Goal: Information Seeking & Learning: Learn about a topic

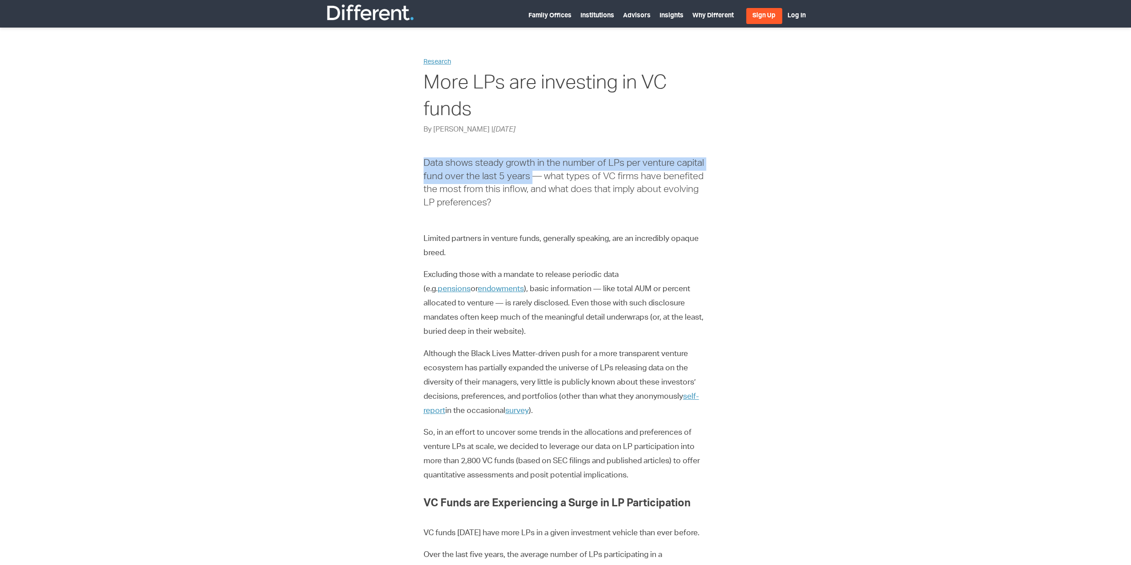
drag, startPoint x: 425, startPoint y: 161, endPoint x: 532, endPoint y: 173, distance: 107.8
click at [531, 173] on h6 "Data shows steady growth in the number of LPs per venture capital fund over the…" at bounding box center [566, 183] width 285 height 52
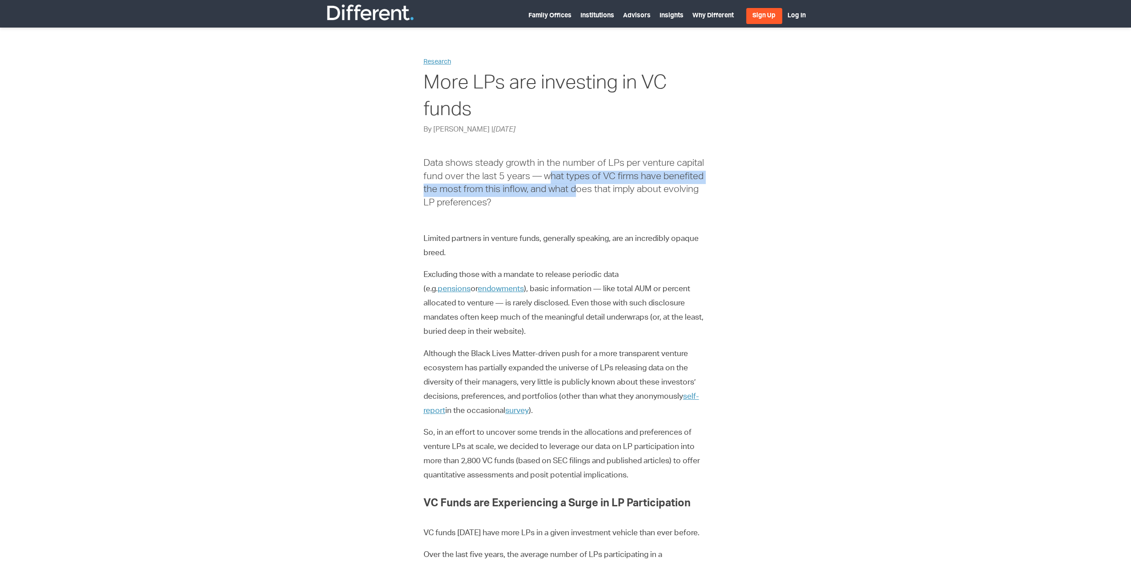
drag, startPoint x: 550, startPoint y: 172, endPoint x: 574, endPoint y: 194, distance: 32.1
click at [574, 194] on h6 "Data shows steady growth in the number of LPs per venture capital fund over the…" at bounding box center [566, 183] width 285 height 52
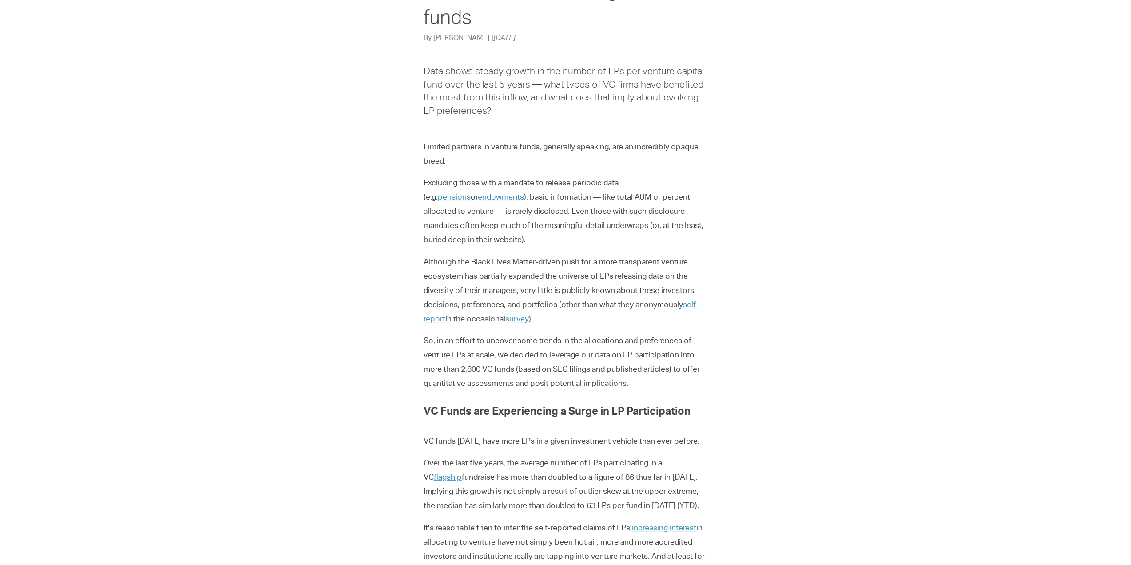
scroll to position [133, 0]
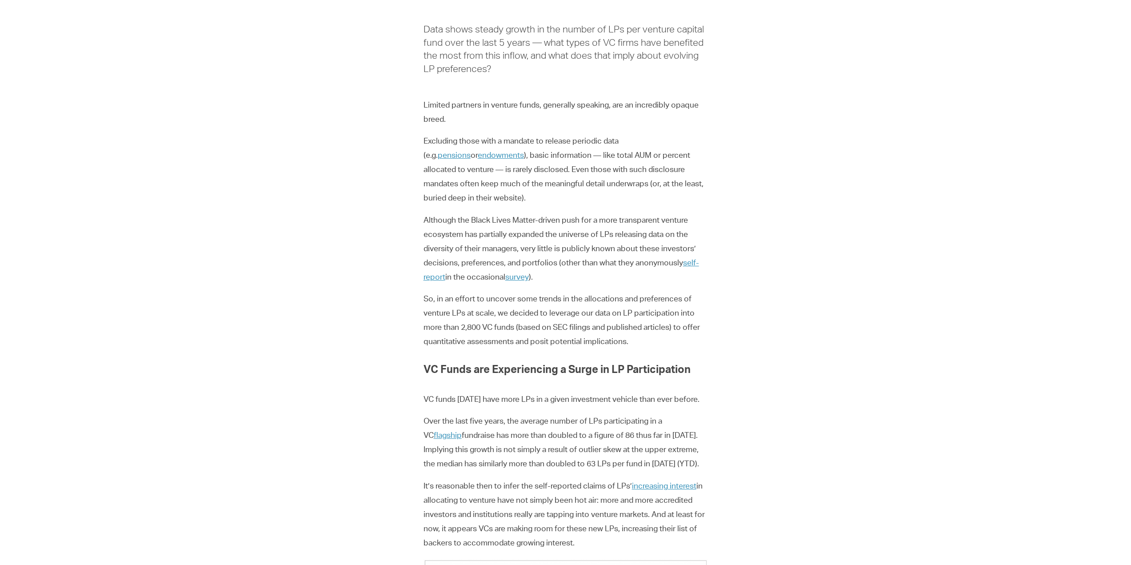
drag, startPoint x: 434, startPoint y: 422, endPoint x: 483, endPoint y: 418, distance: 49.1
click at [477, 418] on p "Over the last five years, the average number of LPs participating in a VC flags…" at bounding box center [566, 443] width 285 height 57
drag, startPoint x: 505, startPoint y: 416, endPoint x: 563, endPoint y: 432, distance: 60.8
click at [563, 432] on p "Over the last five years, the average number of LPs participating in a VC flags…" at bounding box center [566, 443] width 285 height 57
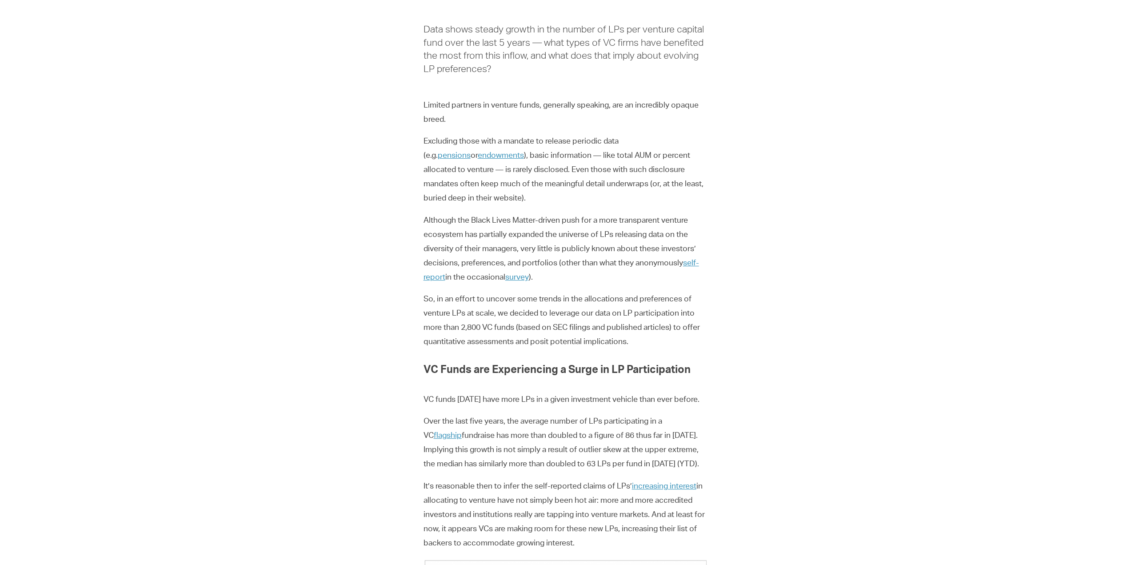
click at [565, 432] on p "Over the last five years, the average number of LPs participating in a VC flags…" at bounding box center [566, 443] width 285 height 57
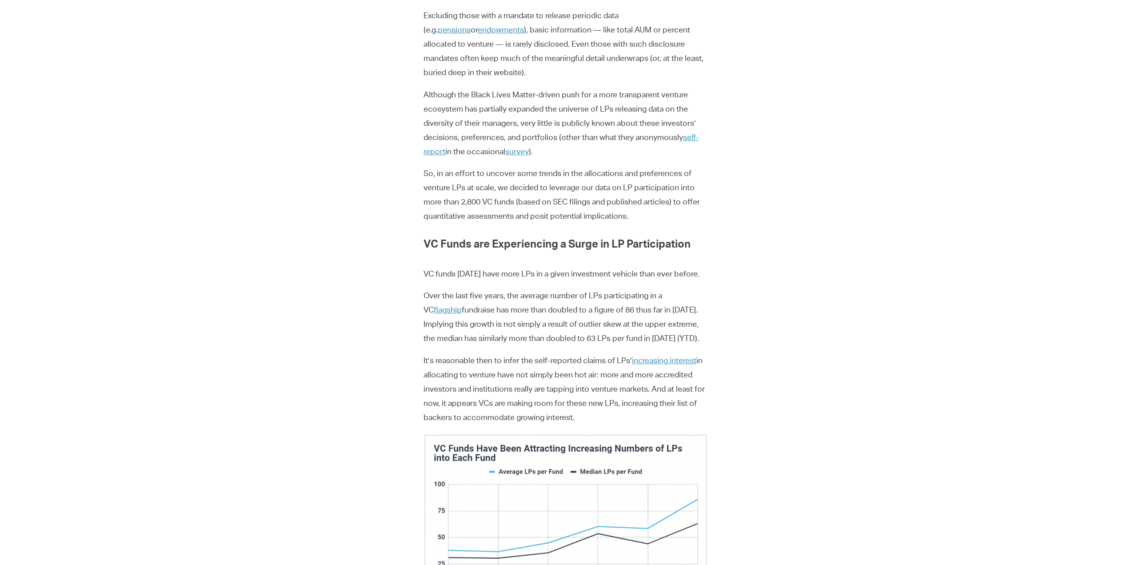
scroll to position [311, 0]
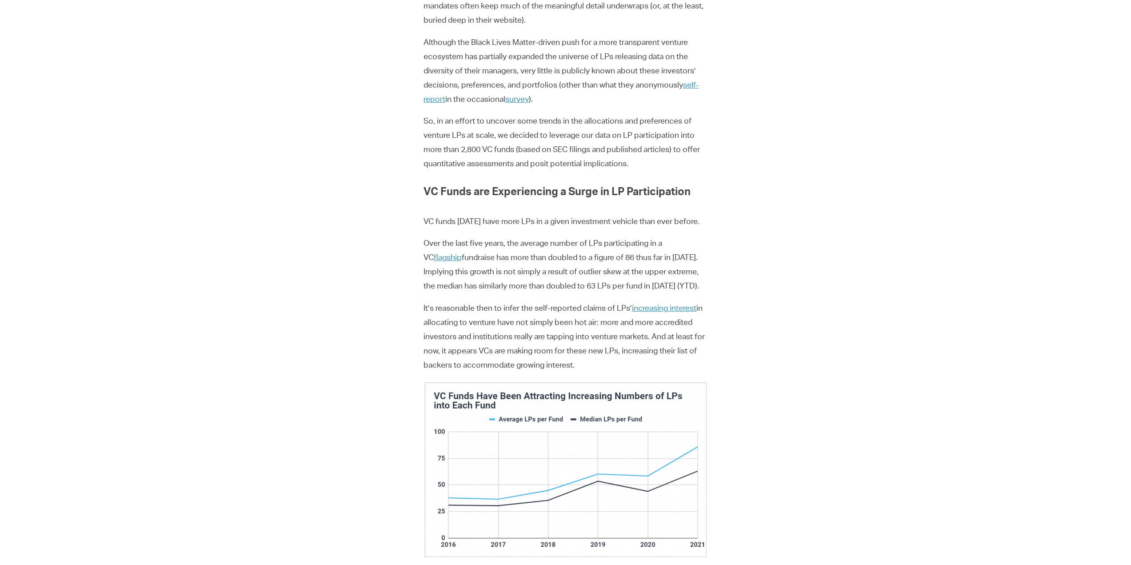
click at [509, 306] on p "It’s reasonable then to infer the self-reported claims of LPs’ increasing inter…" at bounding box center [566, 337] width 285 height 71
drag, startPoint x: 590, startPoint y: 368, endPoint x: 655, endPoint y: 331, distance: 74.4
click at [655, 333] on p "It’s reasonable then to infer the self-reported claims of LPs’ increasing inter…" at bounding box center [566, 337] width 285 height 71
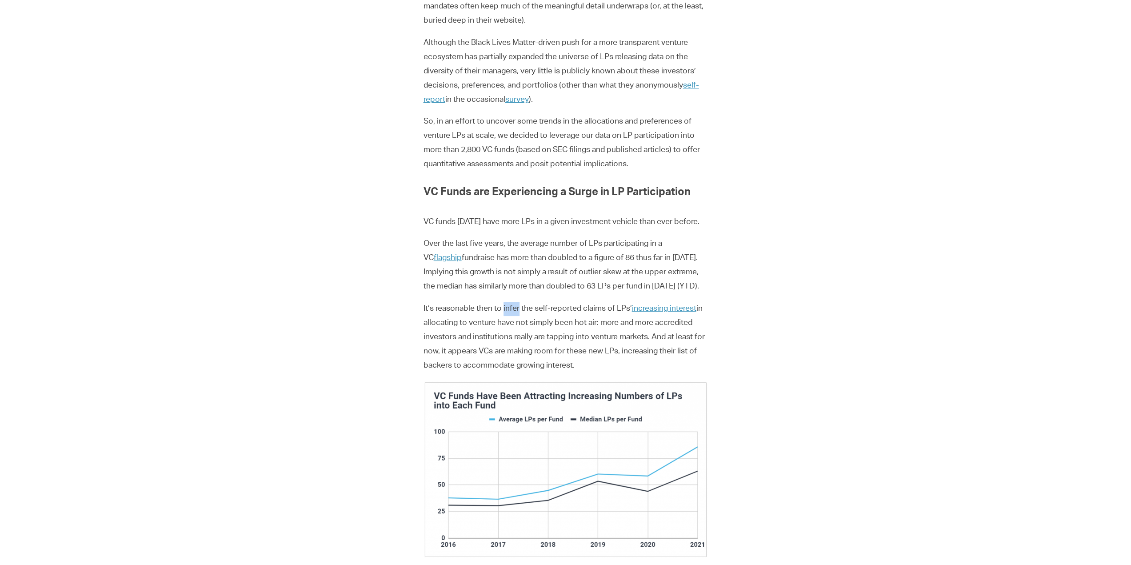
click at [655, 331] on p "It’s reasonable then to infer the self-reported claims of LPs’ increasing inter…" at bounding box center [566, 337] width 285 height 71
click at [656, 337] on p "It’s reasonable then to infer the self-reported claims of LPs’ increasing inter…" at bounding box center [566, 337] width 285 height 71
drag, startPoint x: 652, startPoint y: 359, endPoint x: 657, endPoint y: 336, distance: 23.5
click at [659, 344] on p "It’s reasonable then to infer the self-reported claims of LPs’ increasing inter…" at bounding box center [566, 337] width 285 height 71
click at [653, 332] on p "It’s reasonable then to infer the self-reported claims of LPs’ increasing inter…" at bounding box center [566, 337] width 285 height 71
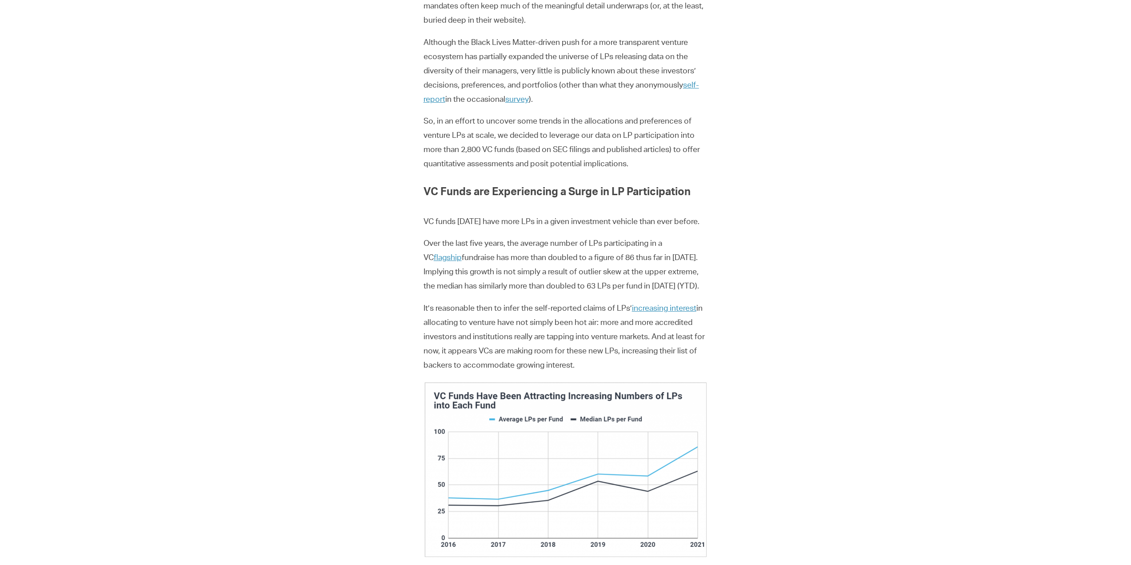
click at [659, 347] on p "It’s reasonable then to infer the self-reported claims of LPs’ increasing inter…" at bounding box center [566, 337] width 285 height 71
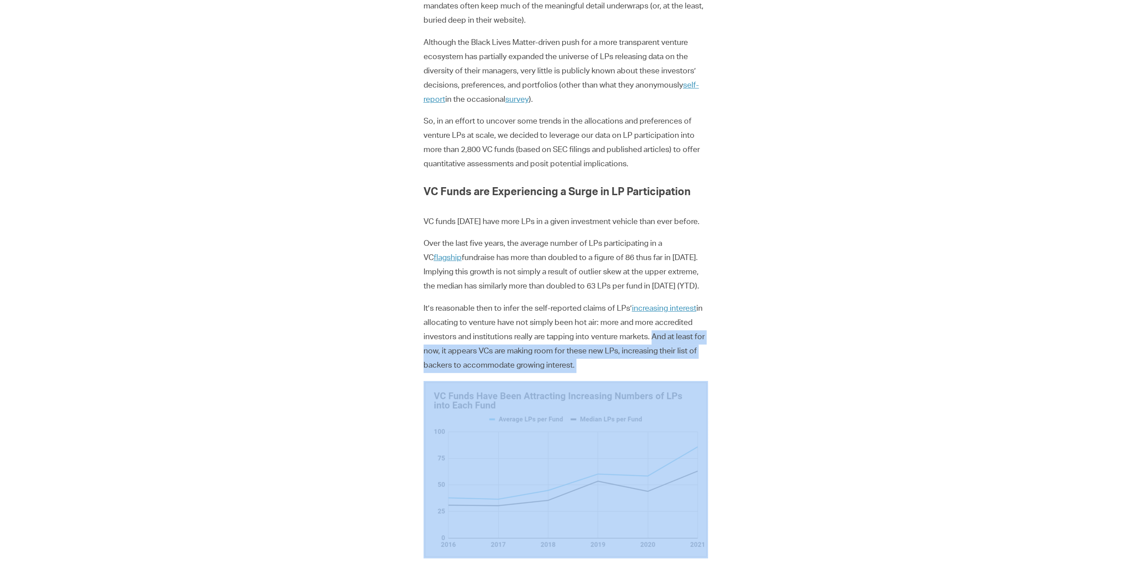
drag, startPoint x: 651, startPoint y: 335, endPoint x: 650, endPoint y: 369, distance: 34.2
click at [651, 371] on p "It’s reasonable then to infer the self-reported claims of LPs’ increasing inter…" at bounding box center [566, 337] width 285 height 71
click at [650, 364] on p "It’s reasonable then to infer the self-reported claims of LPs’ increasing inter…" at bounding box center [566, 337] width 285 height 71
click at [656, 341] on p "It’s reasonable then to infer the self-reported claims of LPs’ increasing inter…" at bounding box center [566, 337] width 285 height 71
drag, startPoint x: 649, startPoint y: 369, endPoint x: 653, endPoint y: 339, distance: 30.4
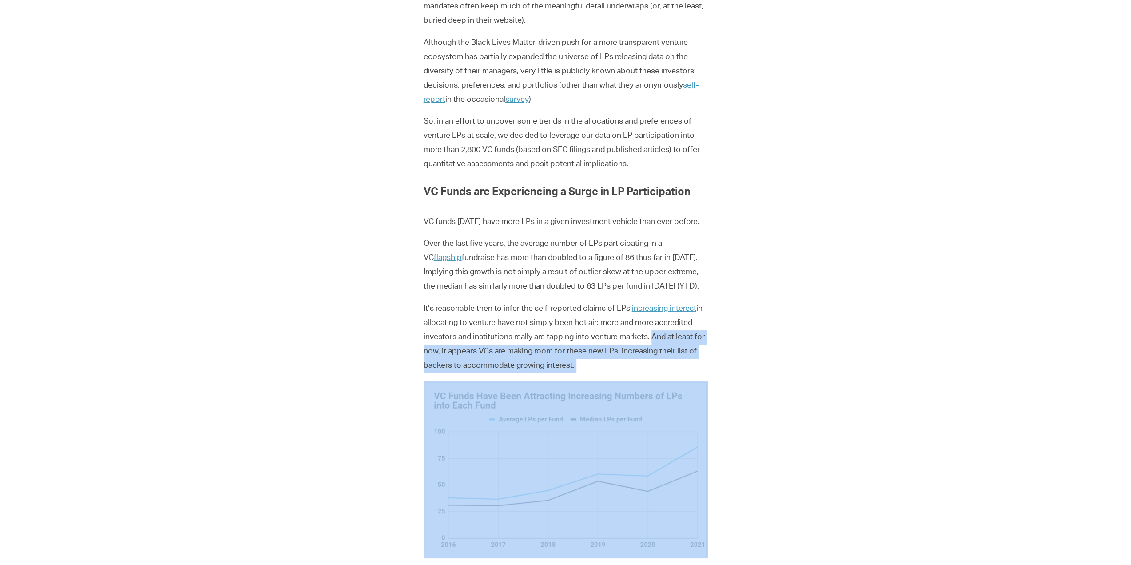
click at [653, 339] on p "It’s reasonable then to infer the self-reported claims of LPs’ increasing inter…" at bounding box center [566, 337] width 285 height 71
drag, startPoint x: 653, startPoint y: 339, endPoint x: 641, endPoint y: 364, distance: 27.4
click at [641, 364] on p "It’s reasonable then to infer the self-reported claims of LPs’ increasing inter…" at bounding box center [566, 337] width 285 height 71
click at [640, 363] on p "It’s reasonable then to infer the self-reported claims of LPs’ increasing inter…" at bounding box center [566, 337] width 285 height 71
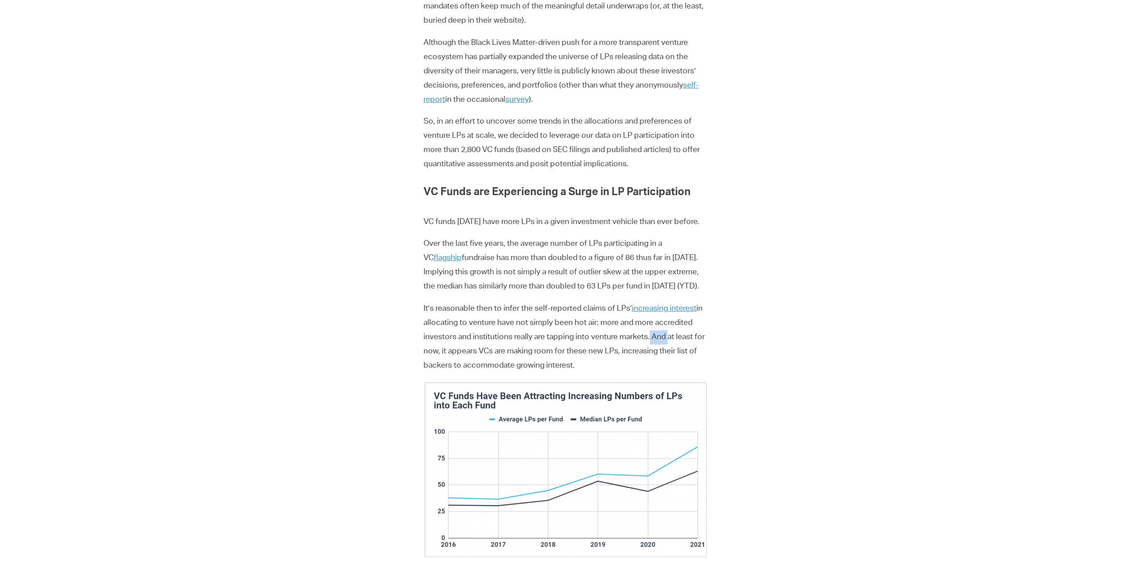
drag, startPoint x: 640, startPoint y: 363, endPoint x: 650, endPoint y: 341, distance: 23.3
click at [650, 341] on p "It’s reasonable then to infer the self-reported claims of LPs’ increasing inter…" at bounding box center [566, 337] width 285 height 71
click at [653, 337] on p "It’s reasonable then to infer the self-reported claims of LPs’ increasing inter…" at bounding box center [566, 337] width 285 height 71
drag, startPoint x: 653, startPoint y: 337, endPoint x: 651, endPoint y: 354, distance: 17.4
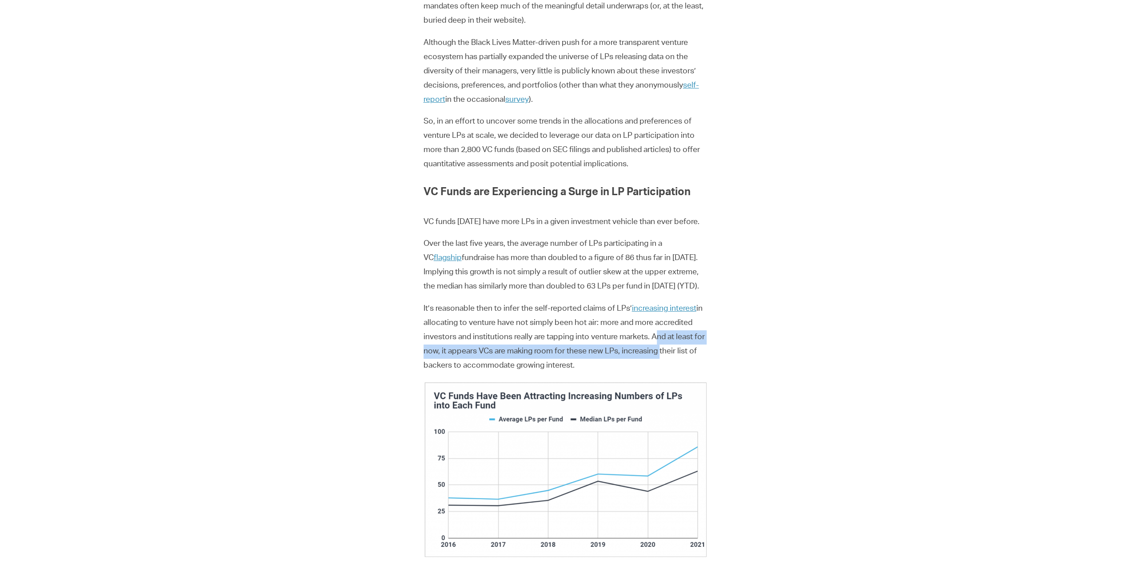
click at [651, 354] on p "It’s reasonable then to infer the self-reported claims of LPs’ increasing inter…" at bounding box center [566, 337] width 285 height 71
click at [646, 363] on p "It’s reasonable then to infer the self-reported claims of LPs’ increasing inter…" at bounding box center [566, 337] width 285 height 71
drag, startPoint x: 649, startPoint y: 363, endPoint x: 655, endPoint y: 337, distance: 26.5
click at [655, 337] on p "It’s reasonable then to infer the self-reported claims of LPs’ increasing inter…" at bounding box center [566, 337] width 285 height 71
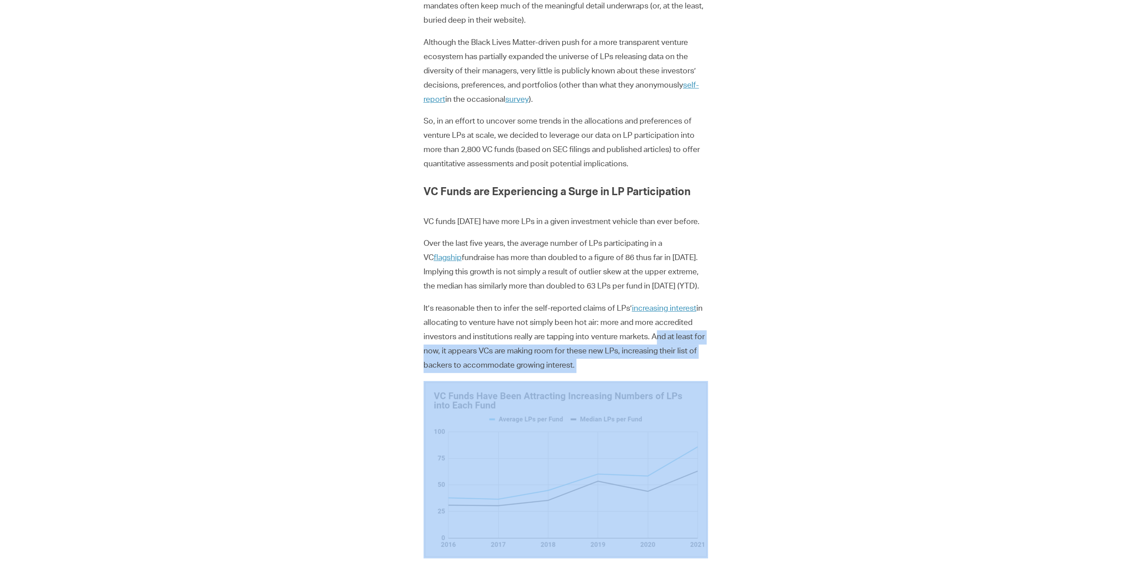
drag, startPoint x: 655, startPoint y: 337, endPoint x: 640, endPoint y: 366, distance: 32.2
click at [640, 366] on p "It’s reasonable then to infer the self-reported claims of LPs’ increasing inter…" at bounding box center [566, 337] width 285 height 71
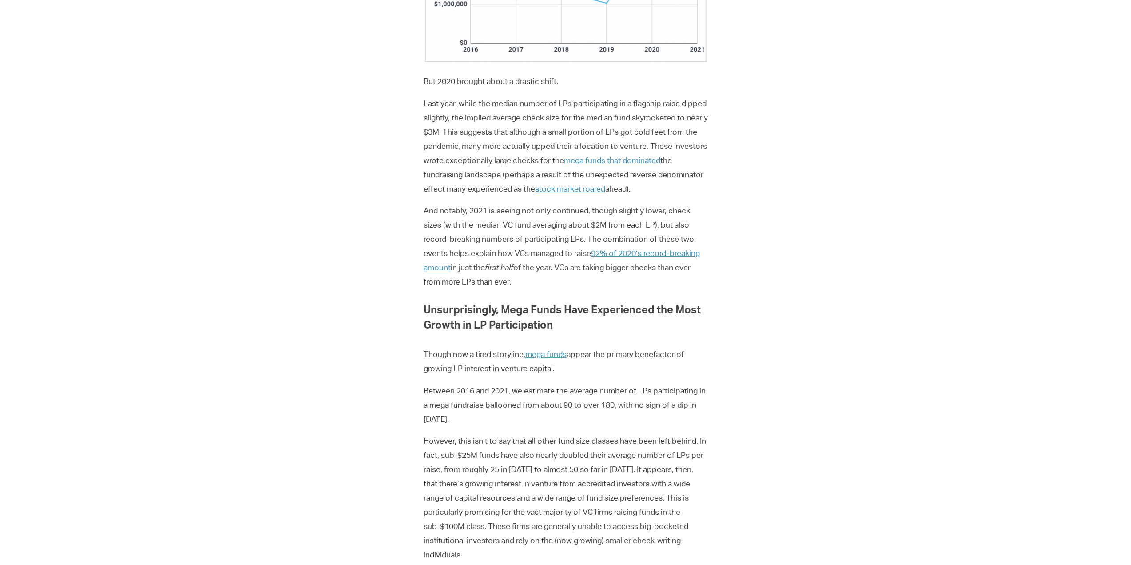
scroll to position [1156, 0]
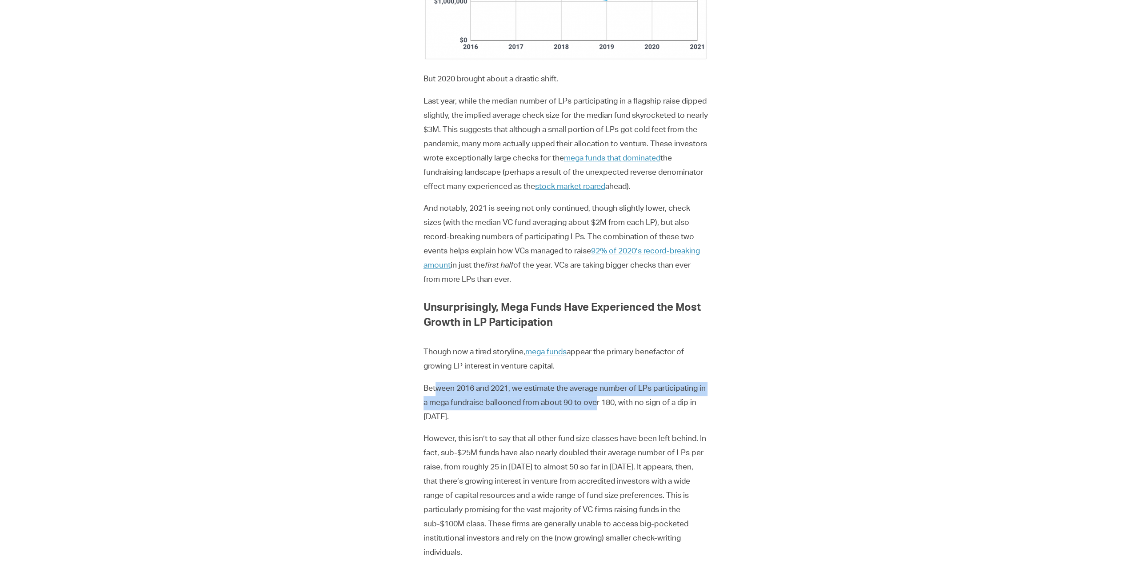
drag, startPoint x: 437, startPoint y: 385, endPoint x: 606, endPoint y: 402, distance: 170.2
click at [606, 402] on p "Between 2016 and 2021, we estimate the average number of LPs participating in a…" at bounding box center [566, 403] width 285 height 43
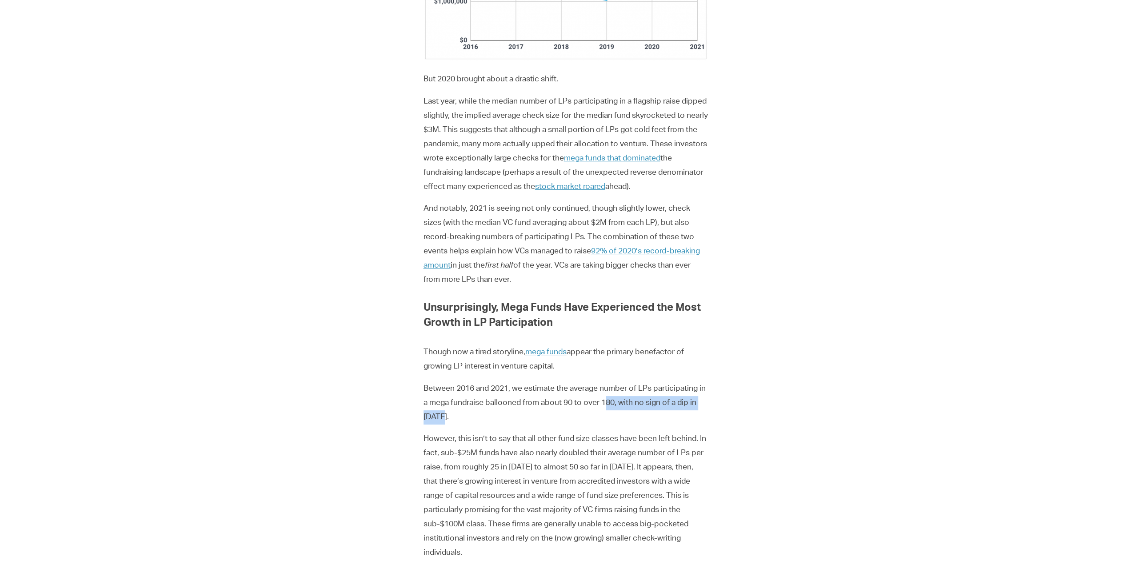
drag, startPoint x: 614, startPoint y: 403, endPoint x: 614, endPoint y: 423, distance: 20.0
click at [614, 423] on p "Between 2016 and 2021, we estimate the average number of LPs participating in a…" at bounding box center [566, 403] width 285 height 43
click at [613, 424] on p "Between 2016 and 2021, we estimate the average number of LPs participating in a…" at bounding box center [566, 403] width 285 height 43
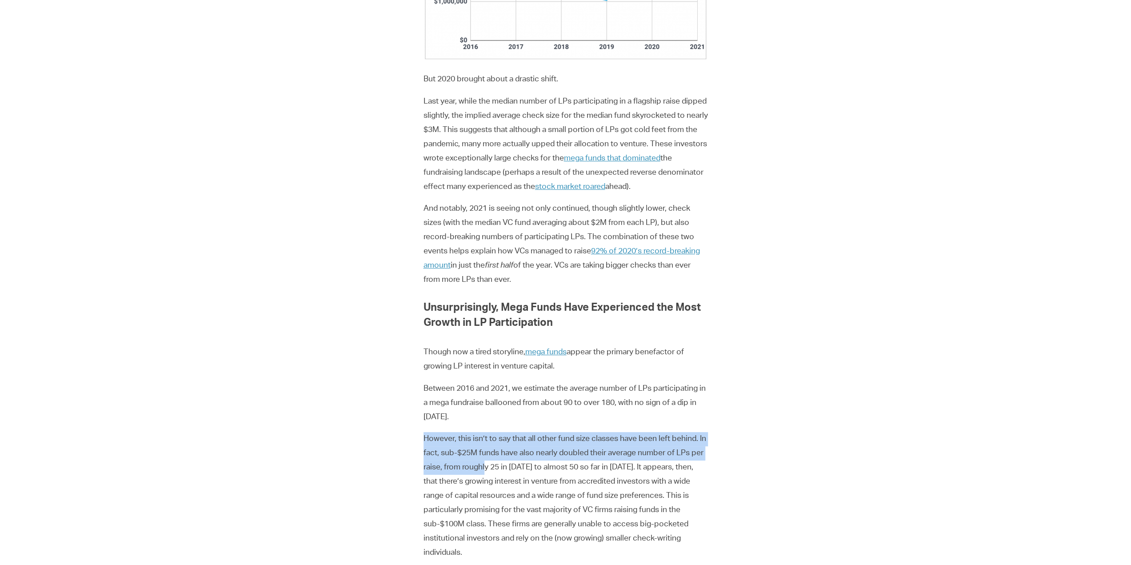
drag, startPoint x: 420, startPoint y: 441, endPoint x: 490, endPoint y: 464, distance: 74.2
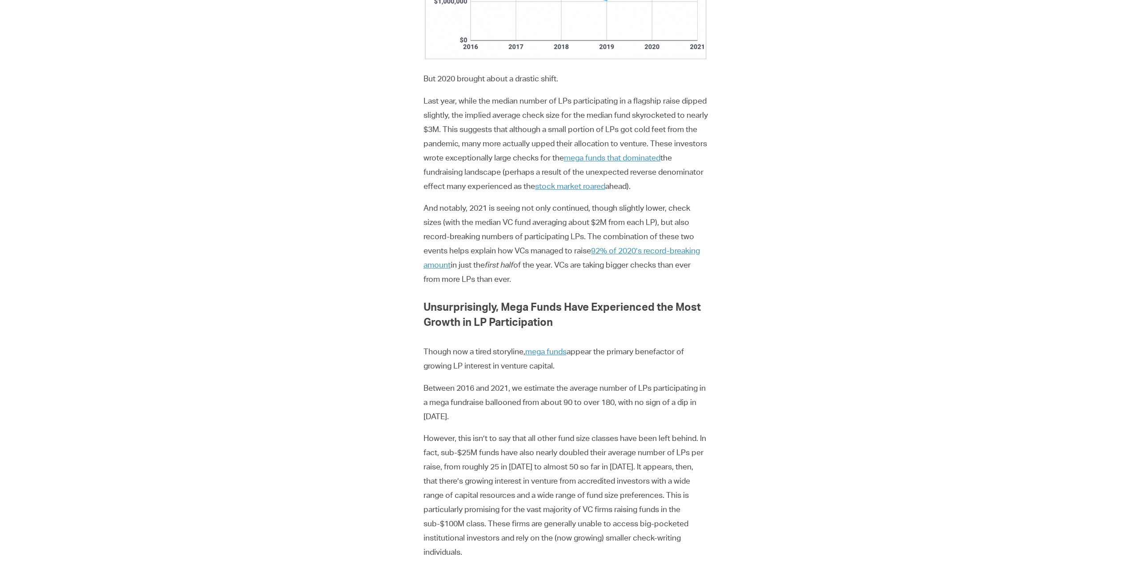
click at [490, 464] on p "However, this isn’t to say that all other fund size classes have been left behi…" at bounding box center [566, 496] width 285 height 128
click at [499, 465] on p "However, this isn’t to say that all other fund size classes have been left behi…" at bounding box center [566, 496] width 285 height 128
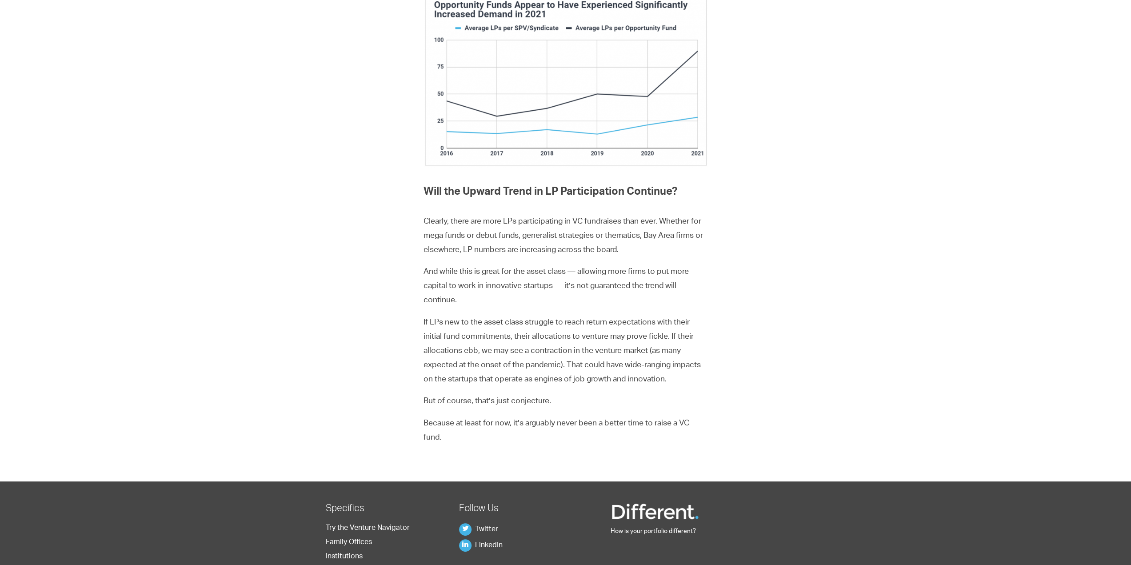
scroll to position [3557, 0]
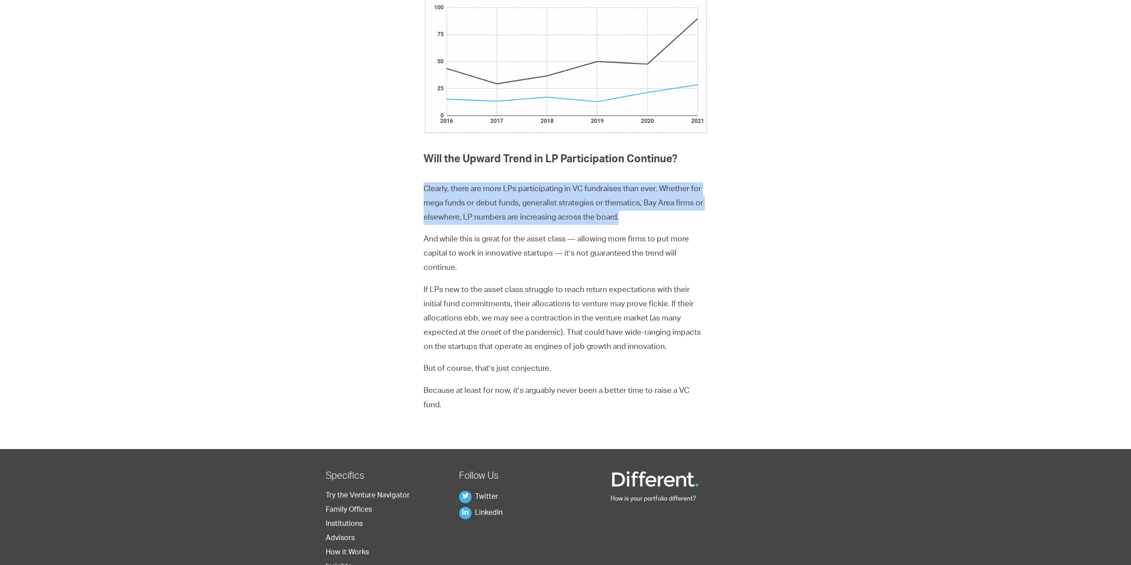
drag, startPoint x: 403, startPoint y: 180, endPoint x: 655, endPoint y: 221, distance: 255.4
click at [655, 221] on p "Clearly, there are more LPs participating in VC fundraises than ever. Whether f…" at bounding box center [566, 203] width 285 height 43
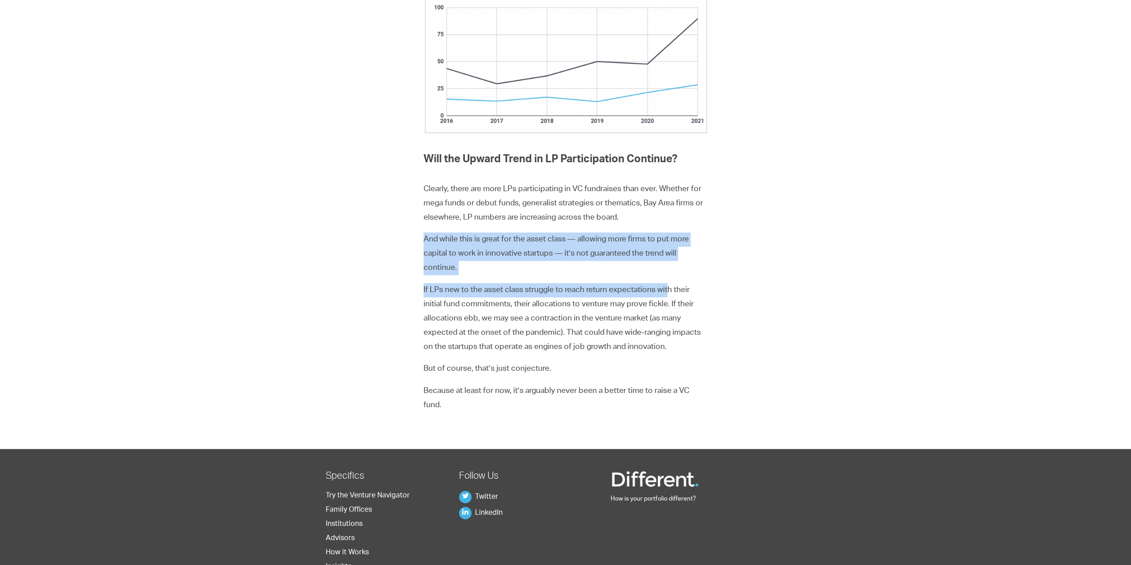
drag, startPoint x: 670, startPoint y: 279, endPoint x: 367, endPoint y: 243, distance: 305.3
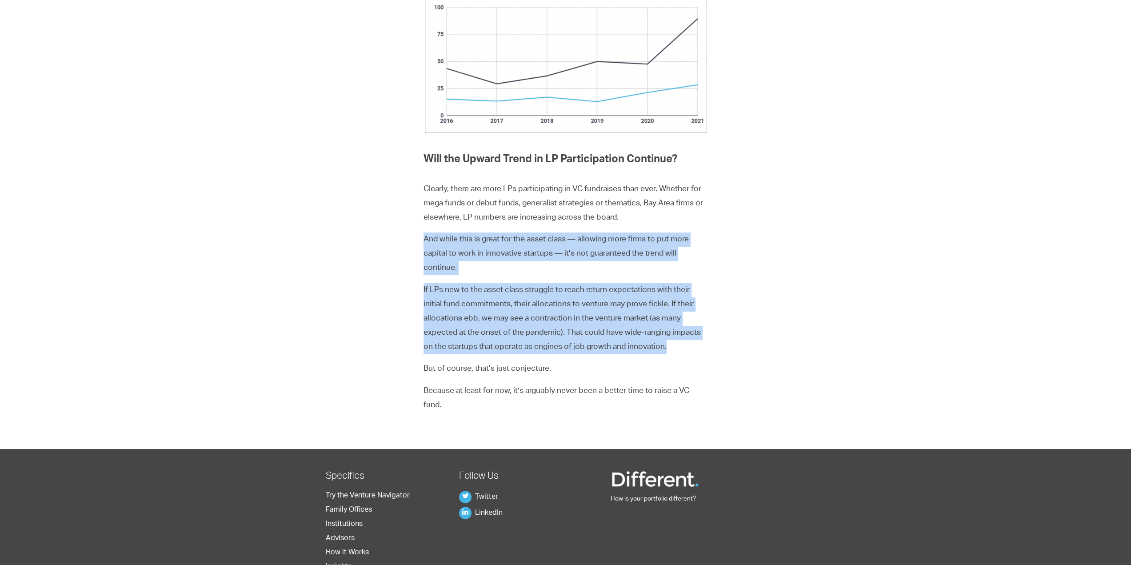
drag, startPoint x: 377, startPoint y: 241, endPoint x: 688, endPoint y: 343, distance: 327.7
click at [688, 343] on p "If LPs new to the asset class struggle to reach return expectations with their …" at bounding box center [566, 318] width 285 height 71
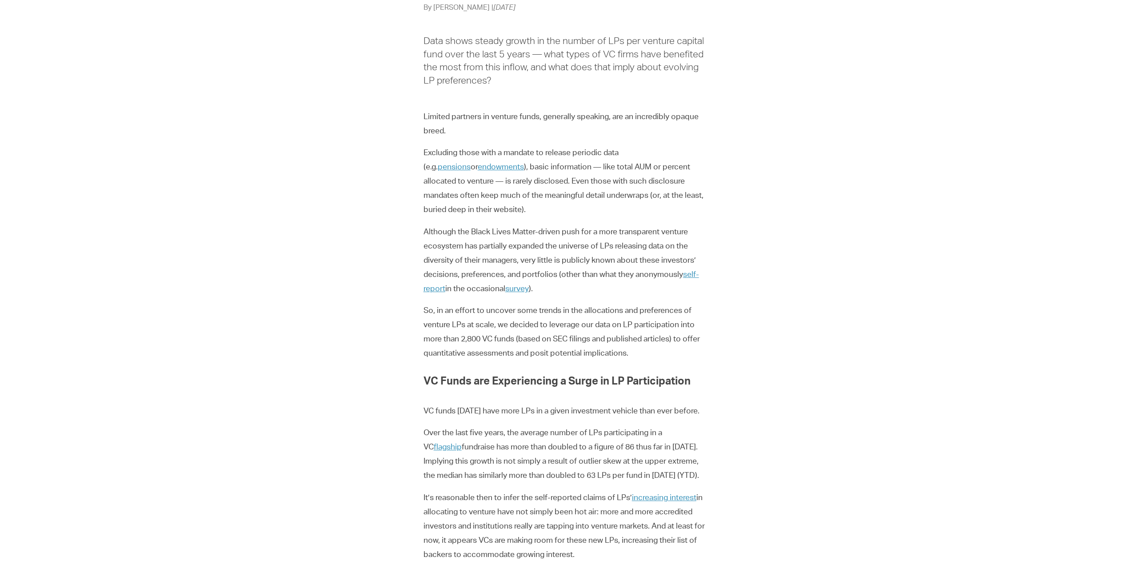
scroll to position [133, 0]
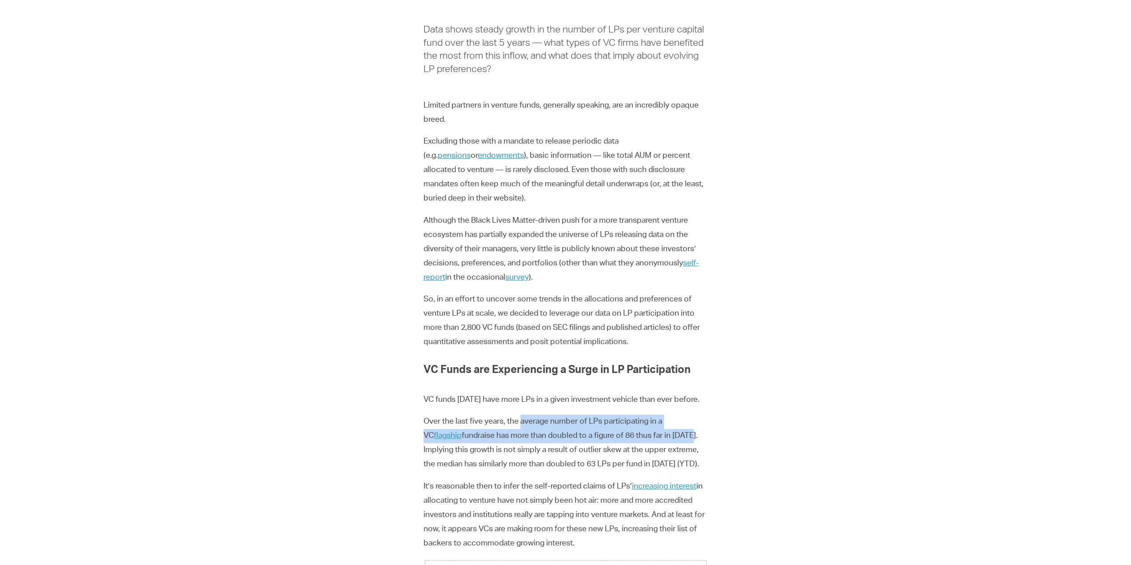
drag, startPoint x: 522, startPoint y: 425, endPoint x: 653, endPoint y: 438, distance: 130.9
click at [653, 438] on p "Over the last five years, the average number of LPs participating in a VC flags…" at bounding box center [566, 443] width 285 height 57
drag, startPoint x: 653, startPoint y: 438, endPoint x: 510, endPoint y: 417, distance: 144.3
click at [510, 417] on p "Over the last five years, the average number of LPs participating in a VC flags…" at bounding box center [566, 443] width 285 height 57
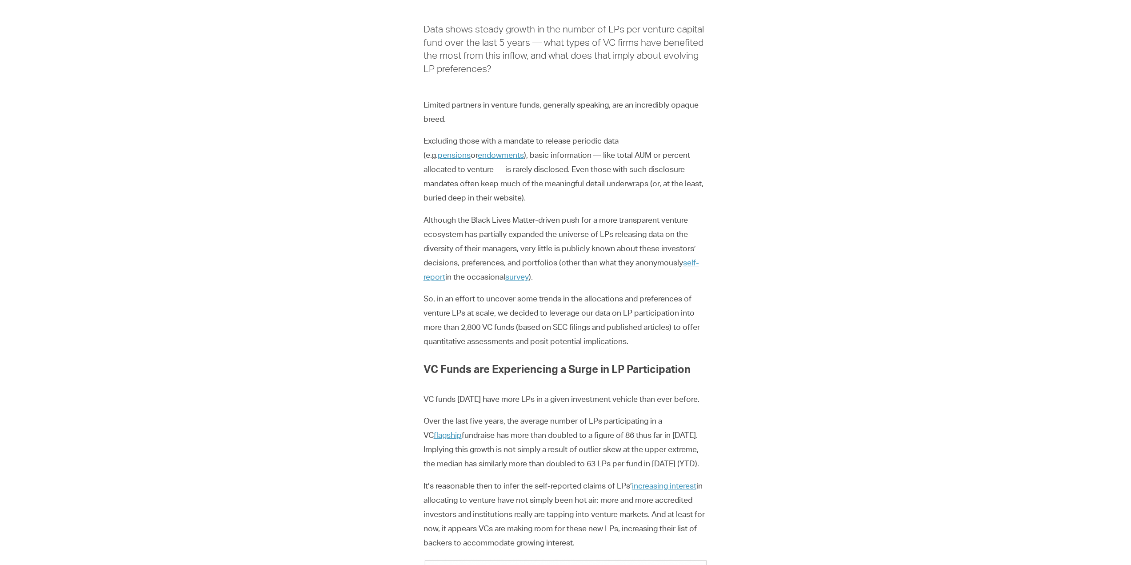
click at [478, 448] on p "Over the last five years, the average number of LPs participating in a VC flags…" at bounding box center [566, 443] width 285 height 57
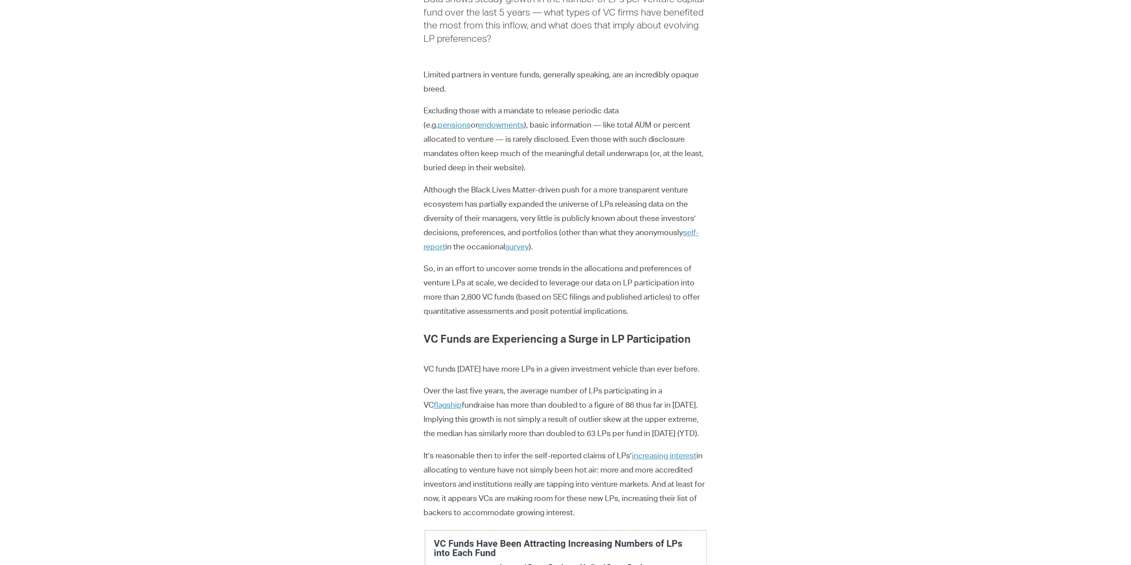
scroll to position [178, 0]
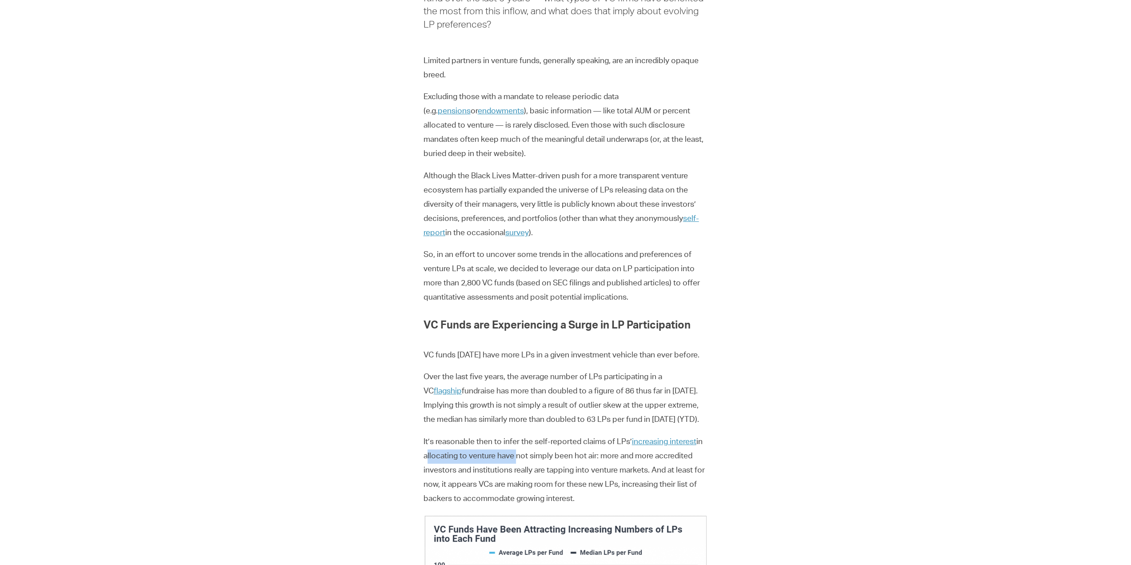
drag, startPoint x: 425, startPoint y: 453, endPoint x: 516, endPoint y: 457, distance: 90.8
click at [513, 457] on p "It’s reasonable then to infer the self-reported claims of LPs’ increasing inter…" at bounding box center [566, 470] width 285 height 71
click at [516, 457] on p "It’s reasonable then to infer the self-reported claims of LPs’ increasing inter…" at bounding box center [566, 470] width 285 height 71
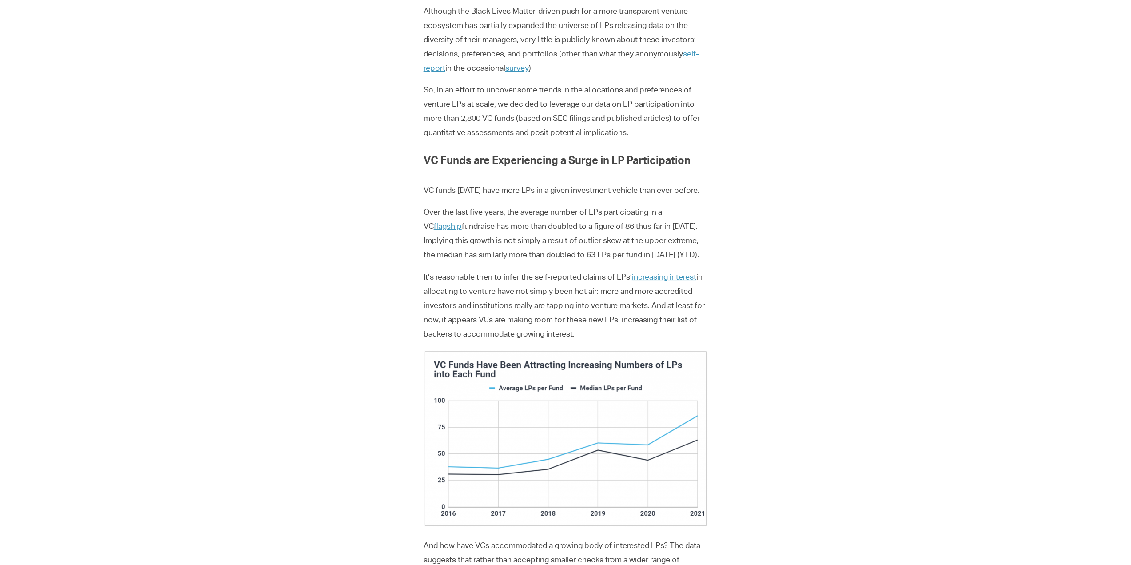
scroll to position [267, 0]
